Goal: Register for event/course

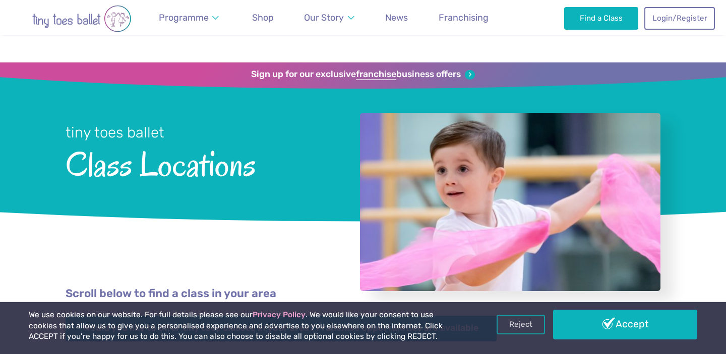
scroll to position [1261, 0]
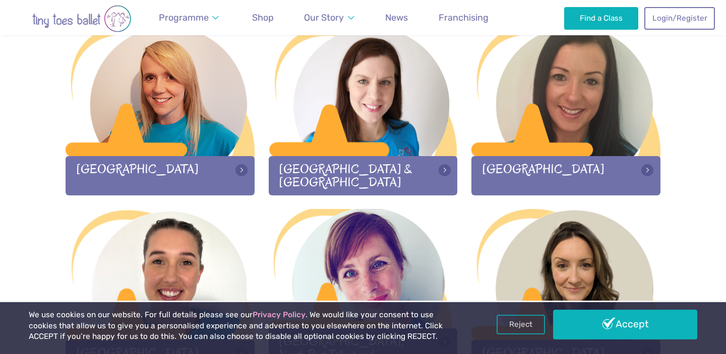
click at [70, 20] on img "Go to home page" at bounding box center [81, 18] width 141 height 27
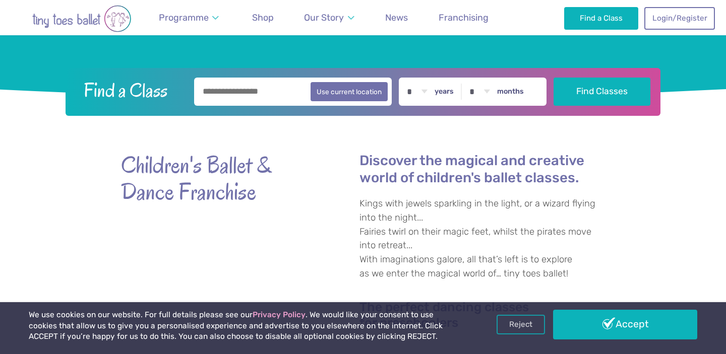
scroll to position [224, 0]
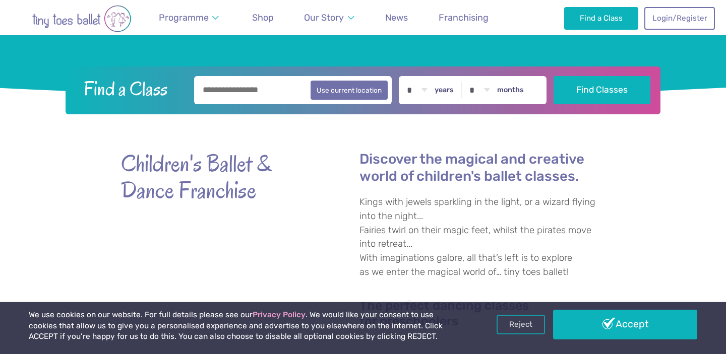
click at [232, 96] on input "text" at bounding box center [293, 90] width 198 height 28
click at [352, 93] on button "Use current location" at bounding box center [348, 89] width 77 height 19
click at [272, 92] on input "**********" at bounding box center [293, 90] width 198 height 28
drag, startPoint x: 272, startPoint y: 92, endPoint x: 168, endPoint y: 88, distance: 103.4
click at [168, 88] on form "**********" at bounding box center [363, 90] width 582 height 28
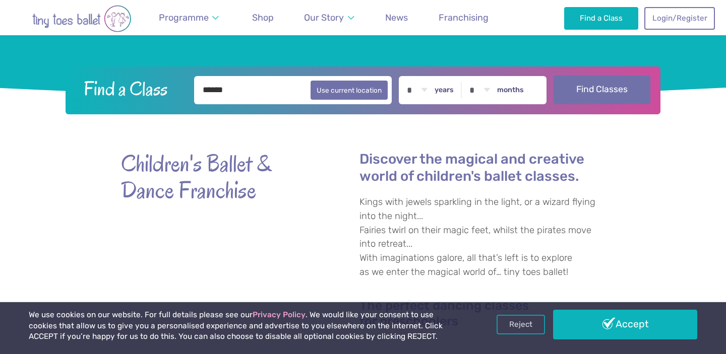
type input "******"
click at [572, 100] on button "Find Classes" at bounding box center [601, 90] width 97 height 28
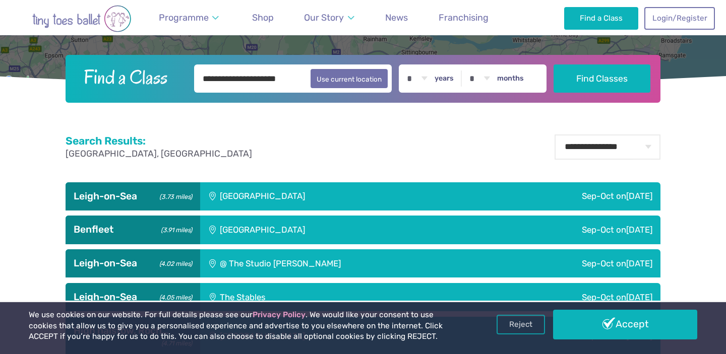
scroll to position [256, 0]
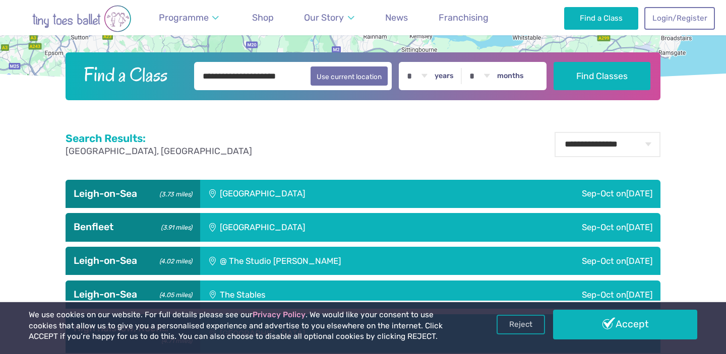
click at [426, 185] on div "Leigh Community Centre" at bounding box center [330, 194] width 260 height 28
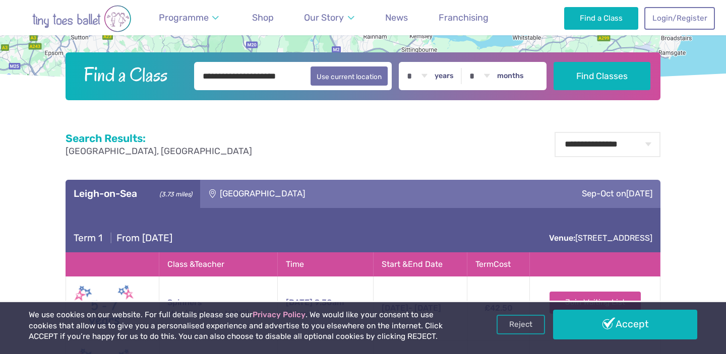
scroll to position [313, 0]
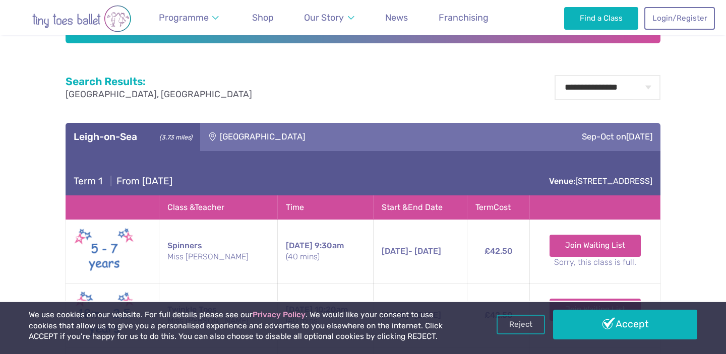
click at [387, 139] on div "Leigh Community Centre" at bounding box center [330, 137] width 260 height 28
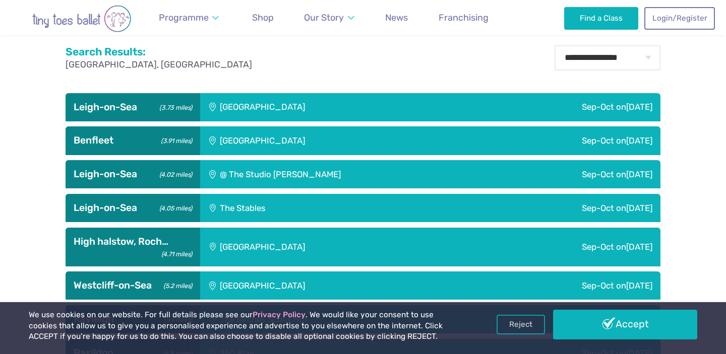
scroll to position [349, 0]
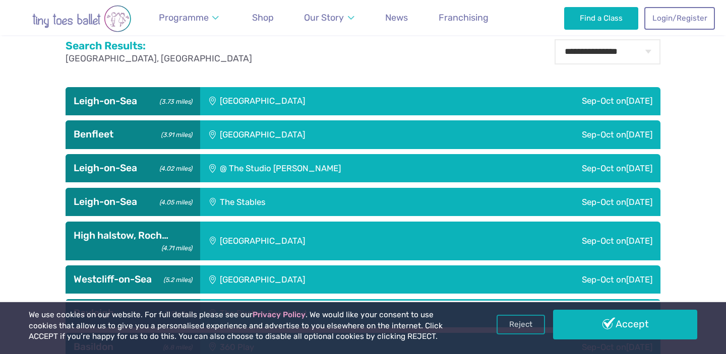
click at [351, 97] on div "Leigh Community Centre" at bounding box center [330, 101] width 260 height 28
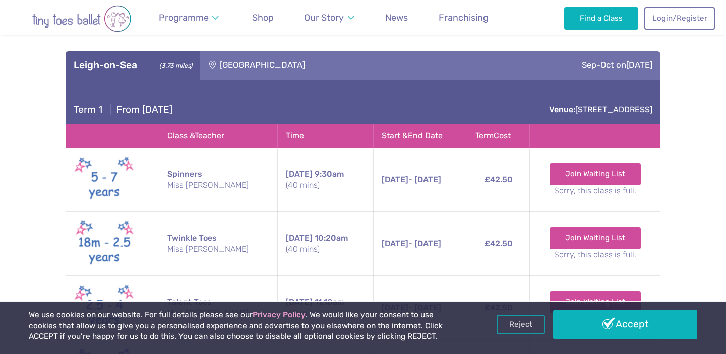
scroll to position [350, 0]
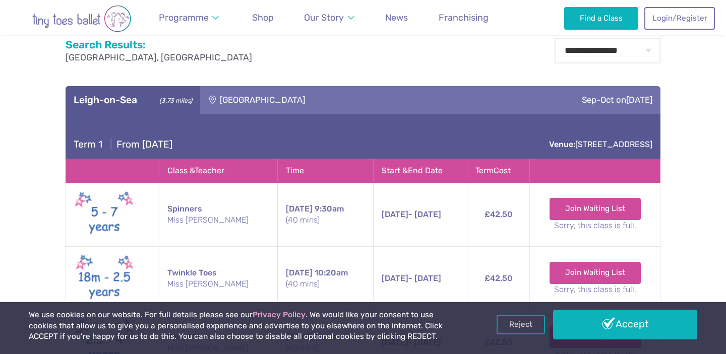
click at [324, 98] on div "[GEOGRAPHIC_DATA]" at bounding box center [330, 100] width 260 height 28
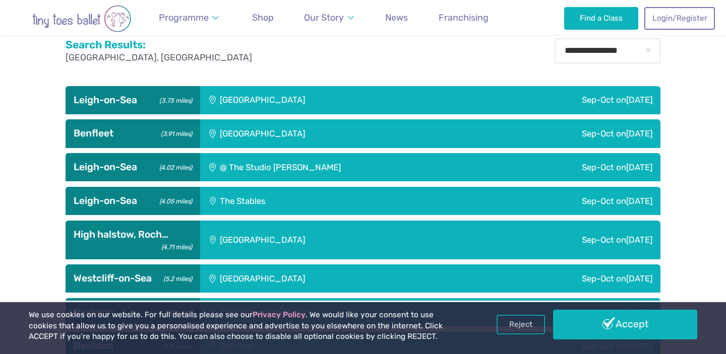
click at [296, 127] on div "[GEOGRAPHIC_DATA]" at bounding box center [330, 133] width 260 height 28
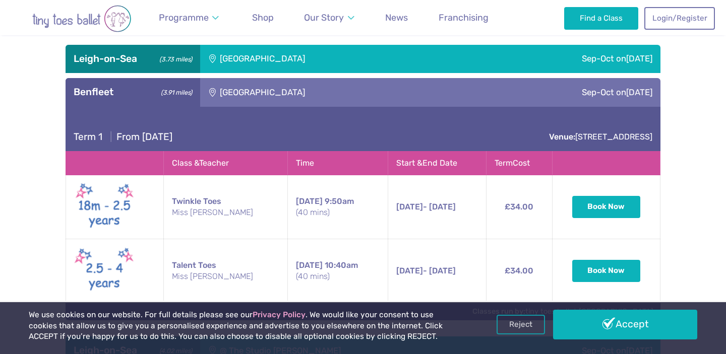
scroll to position [390, 0]
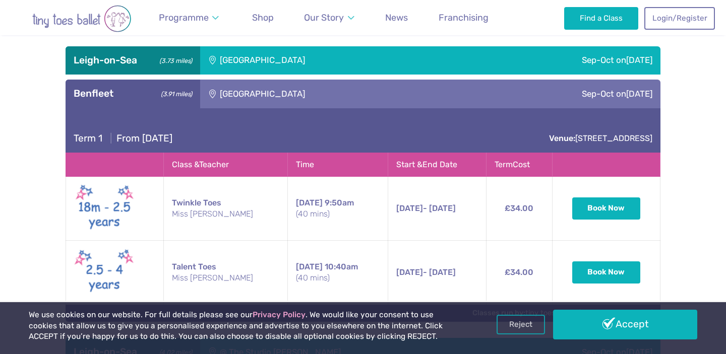
click at [284, 101] on div "[GEOGRAPHIC_DATA]" at bounding box center [330, 94] width 260 height 28
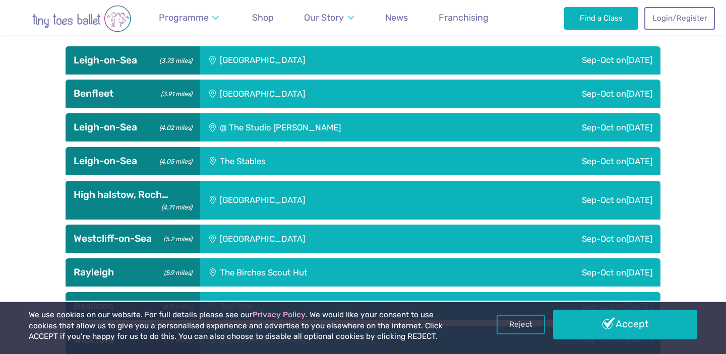
click at [280, 130] on div "@ The Studio [PERSON_NAME]" at bounding box center [345, 127] width 290 height 28
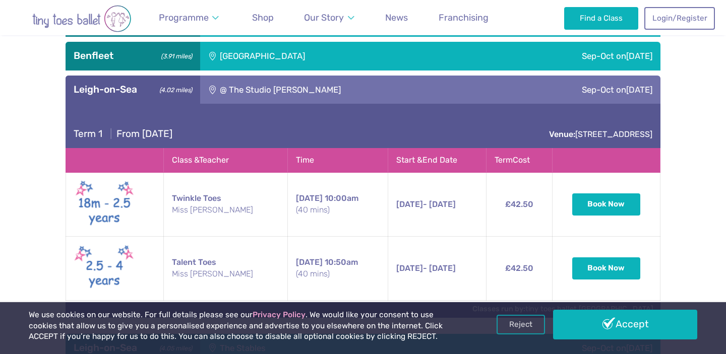
scroll to position [419, 0]
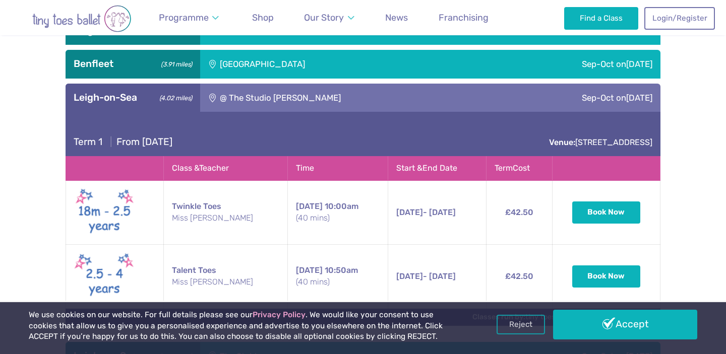
click at [283, 99] on div "@ The Studio [PERSON_NAME]" at bounding box center [345, 98] width 290 height 28
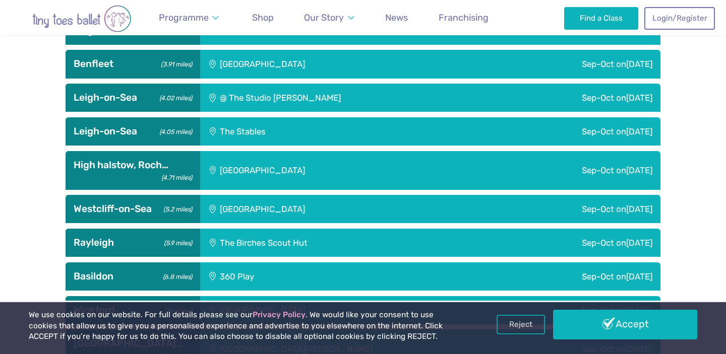
scroll to position [0, 0]
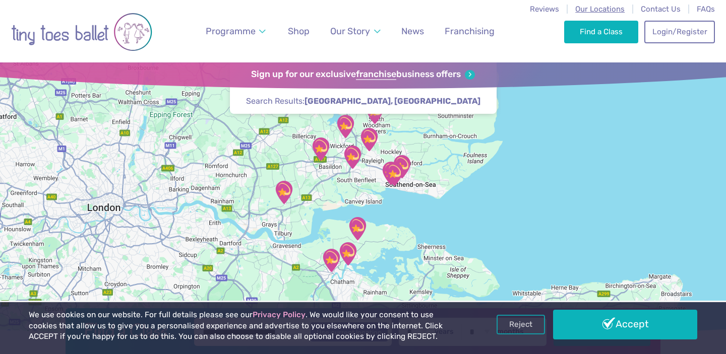
click at [597, 13] on span "Our Locations" at bounding box center [599, 9] width 49 height 9
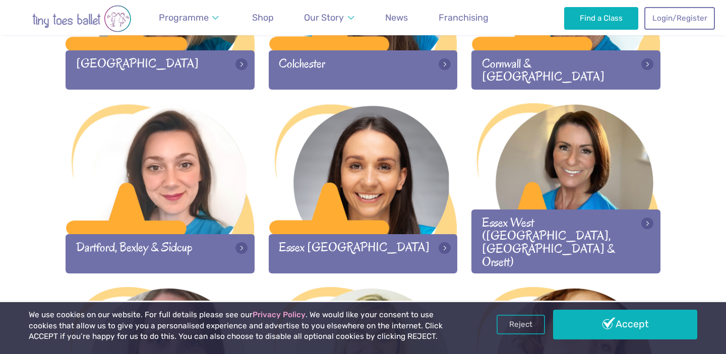
scroll to position [669, 0]
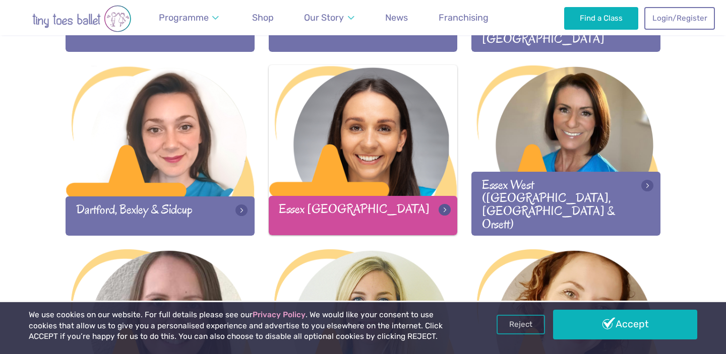
click at [318, 178] on div at bounding box center [363, 131] width 189 height 133
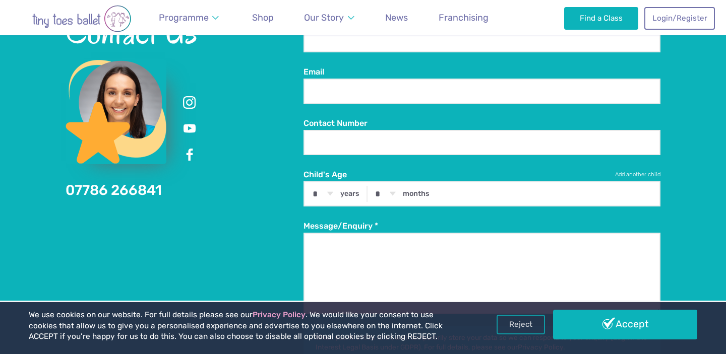
scroll to position [2047, 0]
